Goal: Check status: Check status

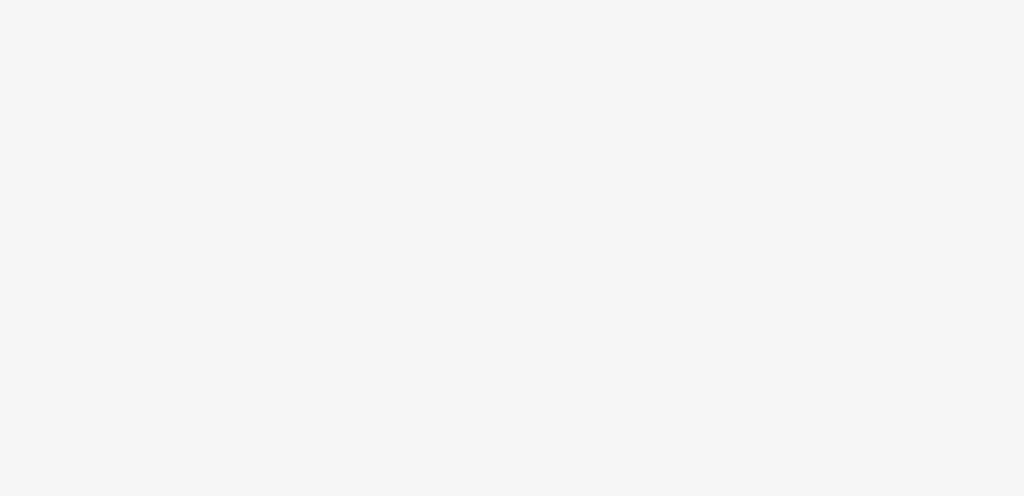
drag, startPoint x: 408, startPoint y: 365, endPoint x: 473, endPoint y: 389, distance: 68.8
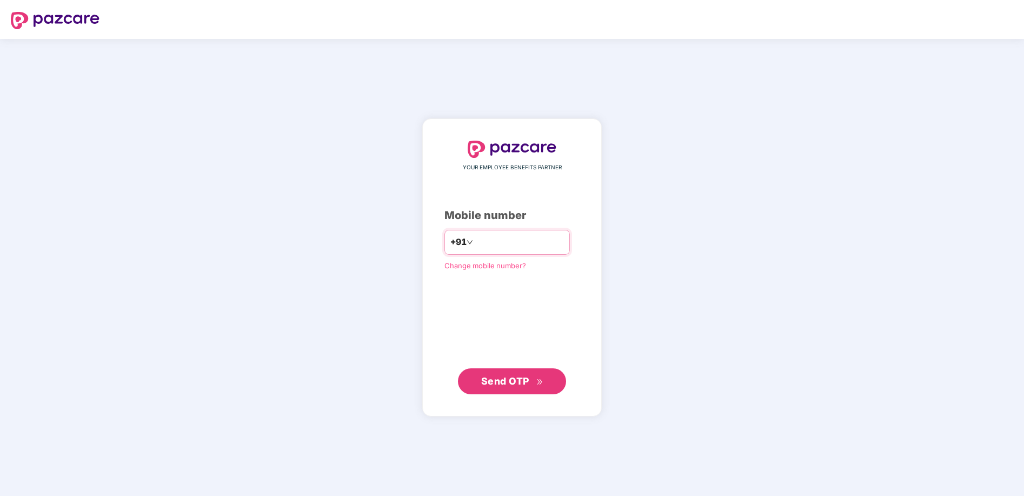
click at [499, 248] on input "number" at bounding box center [519, 242] width 89 height 17
click at [475, 242] on input "**********" at bounding box center [519, 242] width 89 height 17
type input "**********"
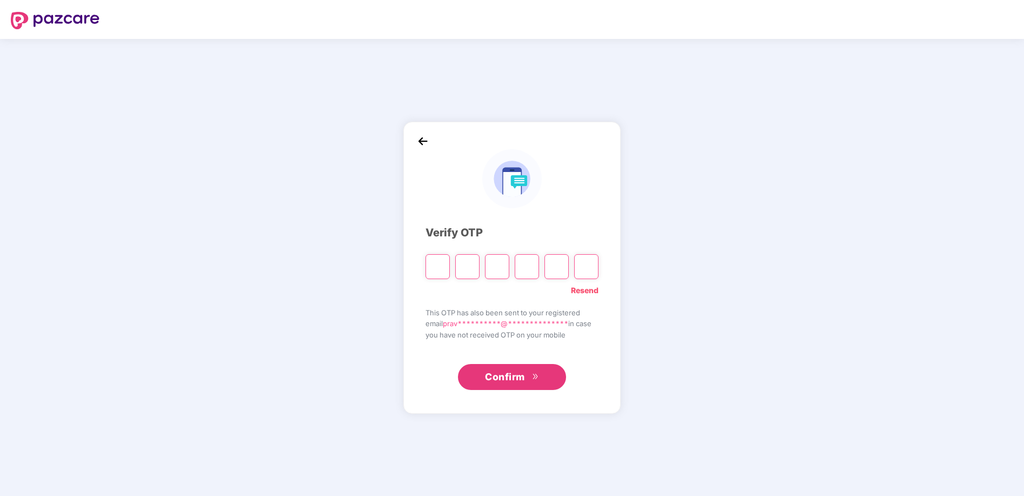
type input "*"
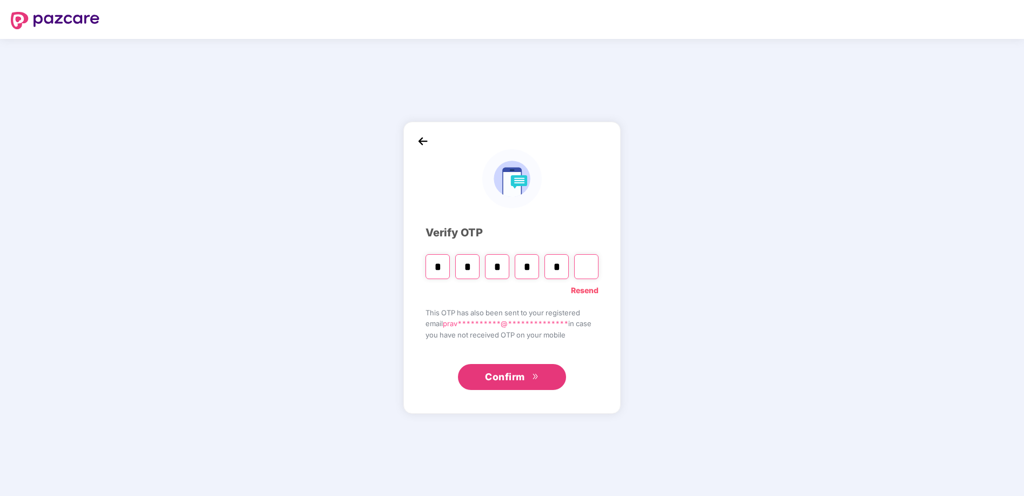
type input "*"
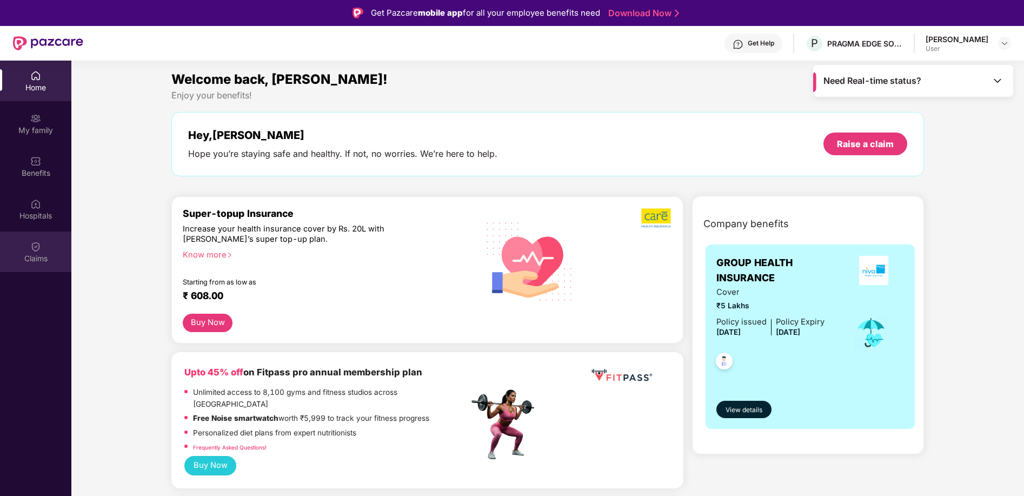
click at [36, 253] on div "Claims" at bounding box center [35, 258] width 71 height 11
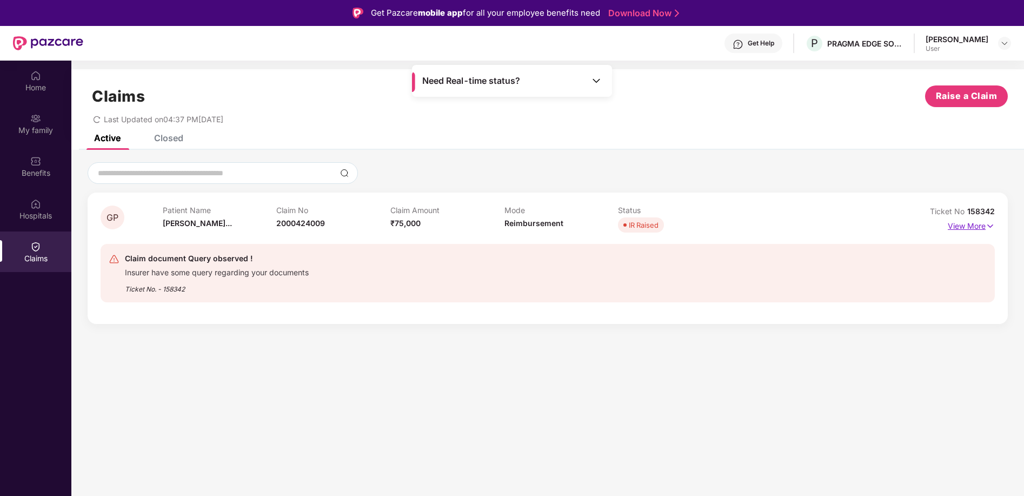
click at [981, 223] on p "View More" at bounding box center [971, 224] width 47 height 15
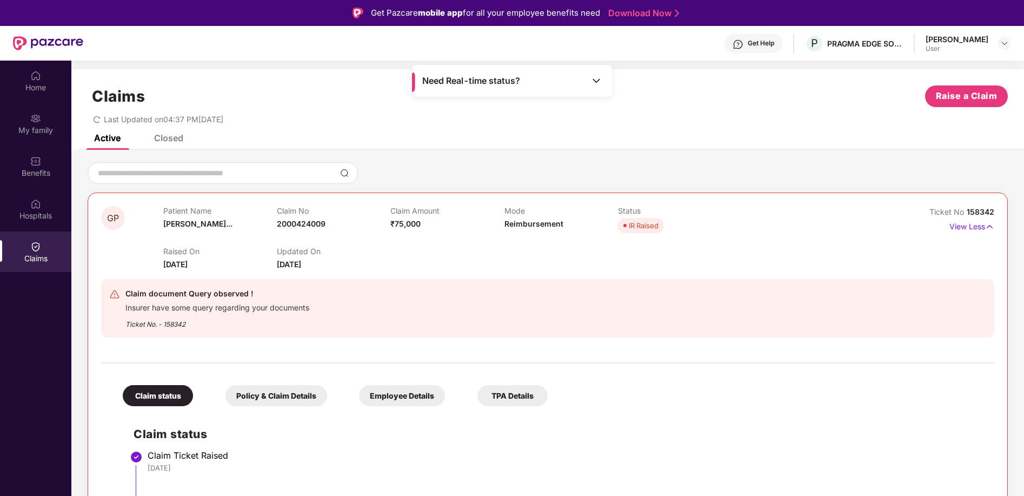
scroll to position [97, 0]
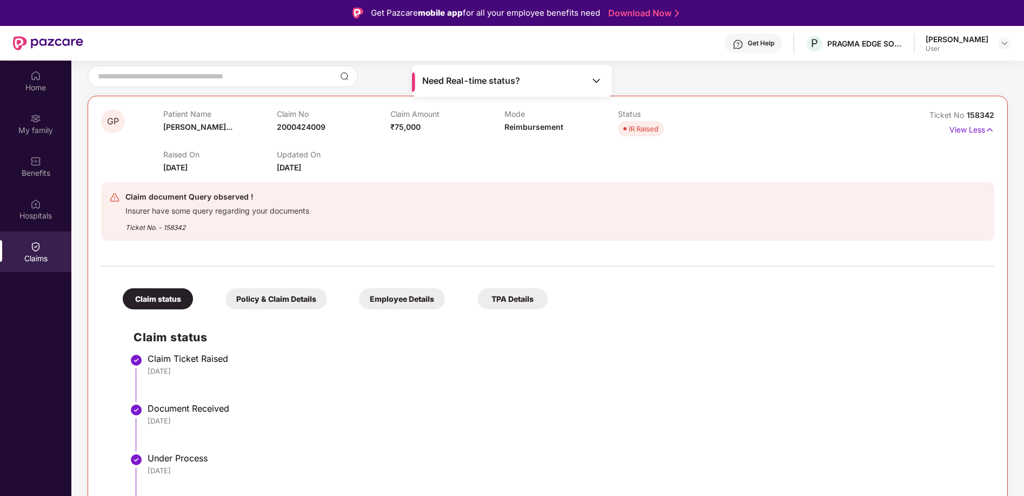
click at [260, 300] on div "Policy & Claim Details" at bounding box center [277, 298] width 102 height 21
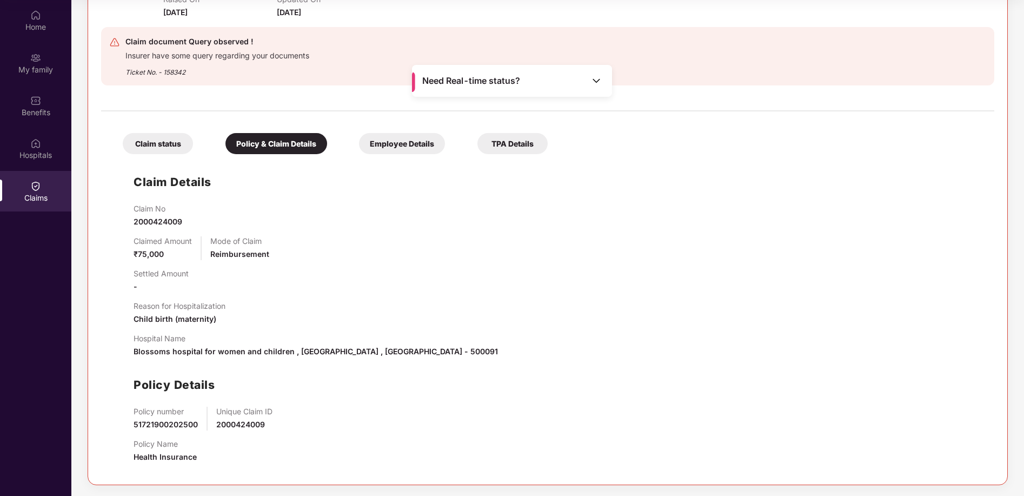
scroll to position [0, 0]
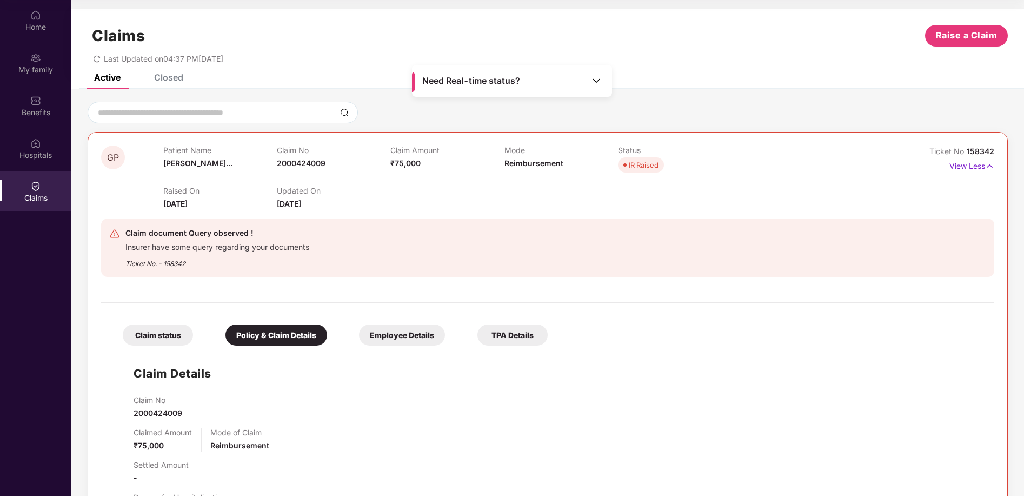
click at [396, 332] on div "Employee Details" at bounding box center [402, 335] width 86 height 21
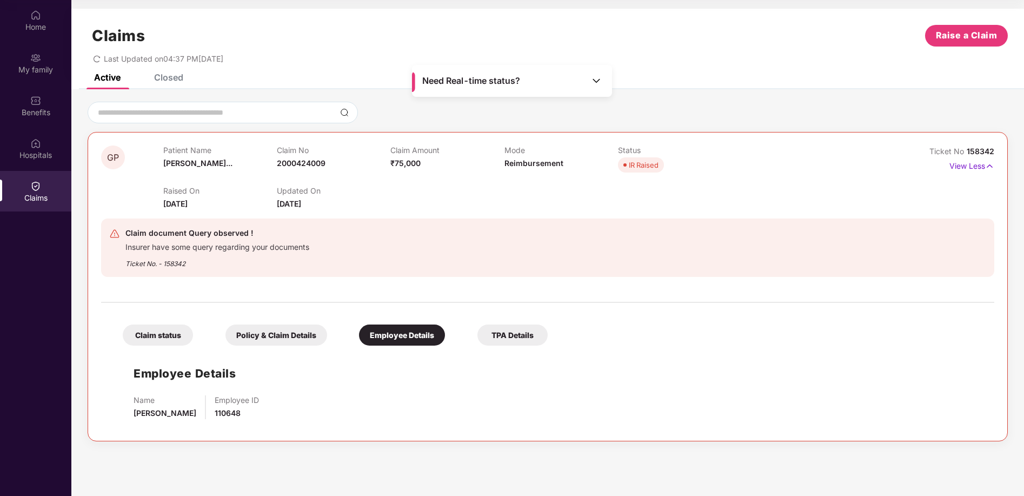
click at [500, 340] on div "TPA Details" at bounding box center [513, 335] width 70 height 21
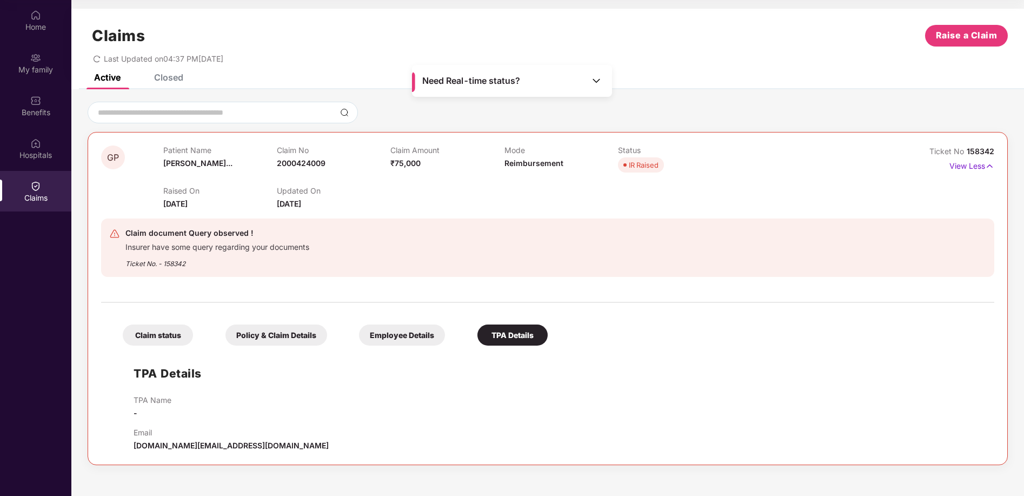
click at [174, 341] on div "Claim status" at bounding box center [158, 335] width 70 height 21
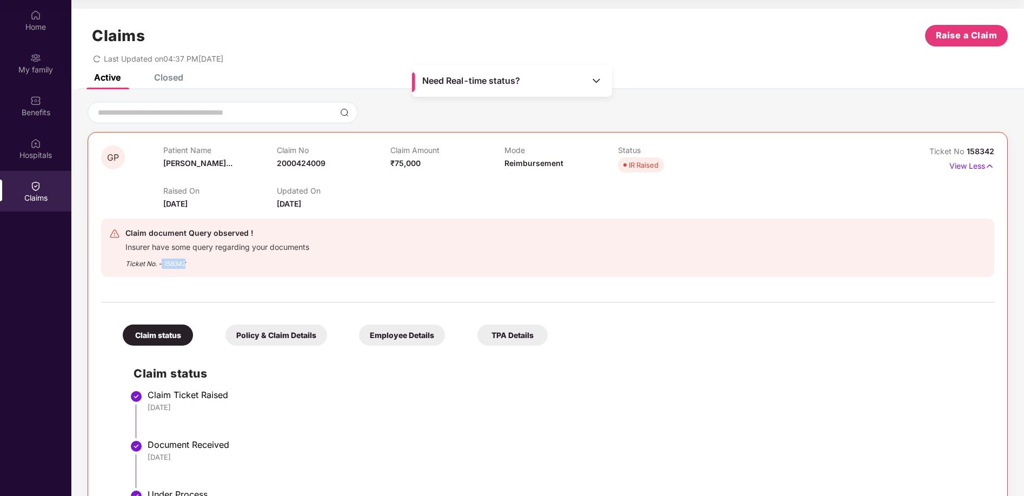
drag, startPoint x: 189, startPoint y: 264, endPoint x: 161, endPoint y: 266, distance: 28.2
click at [161, 266] on div "Ticket No. - 158342" at bounding box center [217, 260] width 184 height 17
click at [176, 262] on div "Ticket No. - 158342" at bounding box center [217, 260] width 184 height 17
drag, startPoint x: 163, startPoint y: 263, endPoint x: 198, endPoint y: 263, distance: 34.6
click at [198, 263] on div "Ticket No. - 158342" at bounding box center [217, 260] width 184 height 17
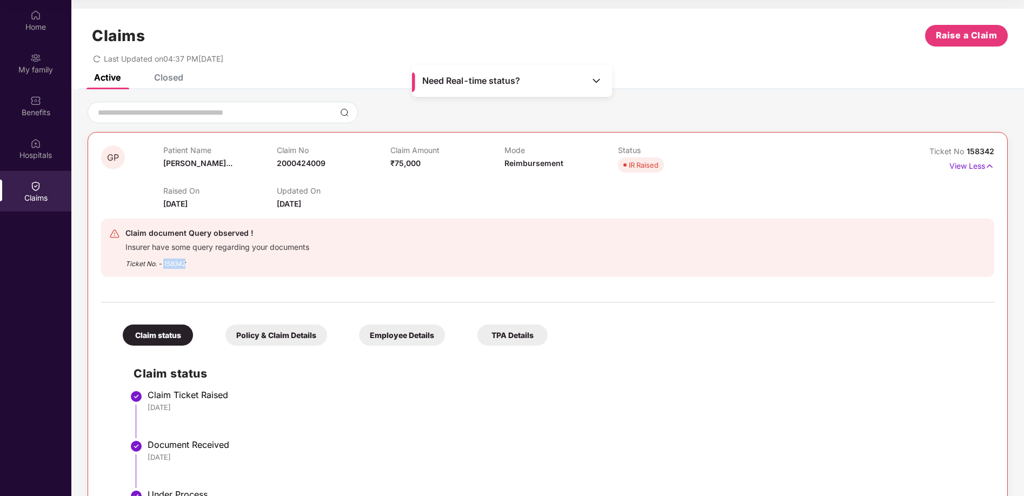
drag, startPoint x: 198, startPoint y: 263, endPoint x: 180, endPoint y: 264, distance: 17.9
copy div "158342"
click at [782, 389] on div "Claim Ticket Raised" at bounding box center [566, 394] width 836 height 11
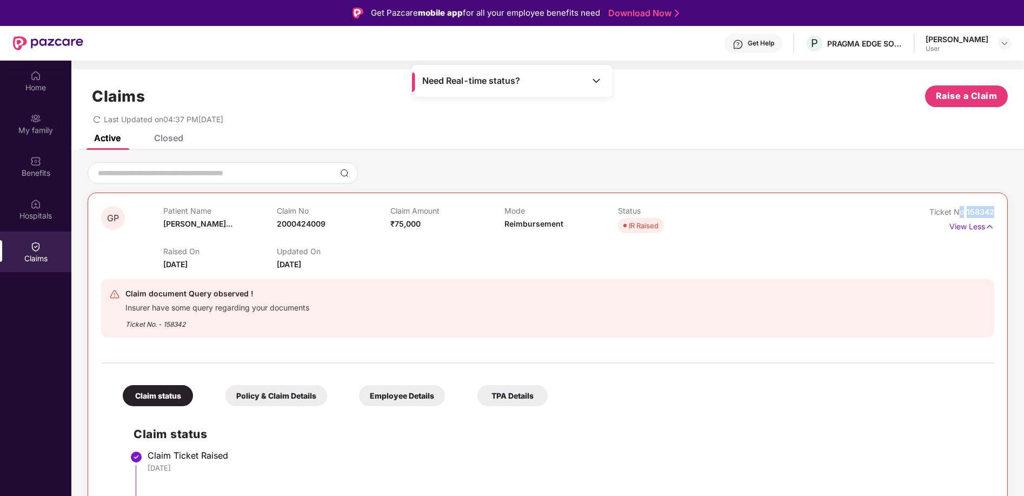
drag, startPoint x: 997, startPoint y: 212, endPoint x: 959, endPoint y: 216, distance: 37.5
click at [959, 216] on div "GP Patient Name [PERSON_NAME]... Claim No 2000424009 Claim Amount ₹75,000 Mode …" at bounding box center [548, 418] width 921 height 450
click at [455, 142] on div "Active Closed" at bounding box center [547, 142] width 953 height 15
click at [497, 118] on div "Last Updated on 04:37 PM[DATE]" at bounding box center [548, 115] width 921 height 17
drag, startPoint x: 191, startPoint y: 326, endPoint x: 162, endPoint y: 327, distance: 28.7
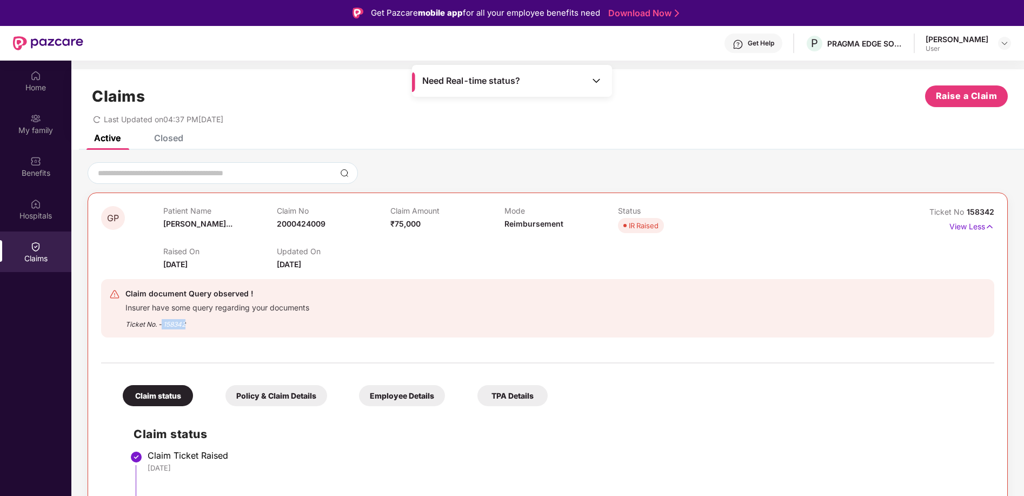
click at [162, 327] on div "Ticket No. - 158342" at bounding box center [217, 321] width 184 height 17
drag, startPoint x: 162, startPoint y: 327, endPoint x: 295, endPoint y: 310, distance: 133.6
click at [295, 310] on div "Insurer have some query regarding your documents" at bounding box center [217, 306] width 184 height 12
